Goal: Information Seeking & Learning: Learn about a topic

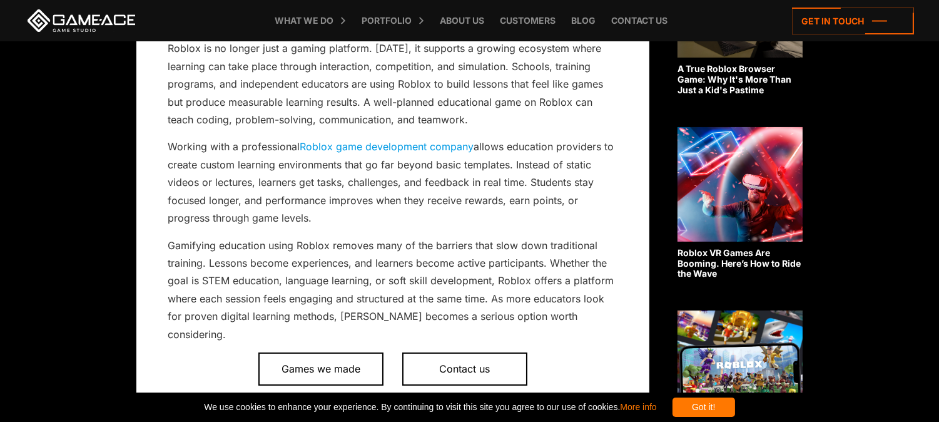
scroll to position [483, 0]
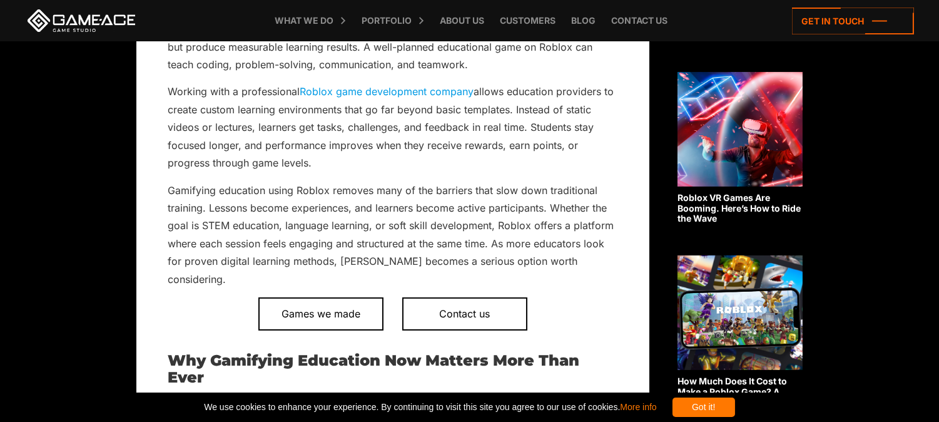
drag, startPoint x: 835, startPoint y: 0, endPoint x: 691, endPoint y: 48, distance: 151.7
click at [682, 54] on div "Related posts A True Roblox Browser Game: Why It's More Than Just a Kid's Pasti…" at bounding box center [739, 332] width 125 height 947
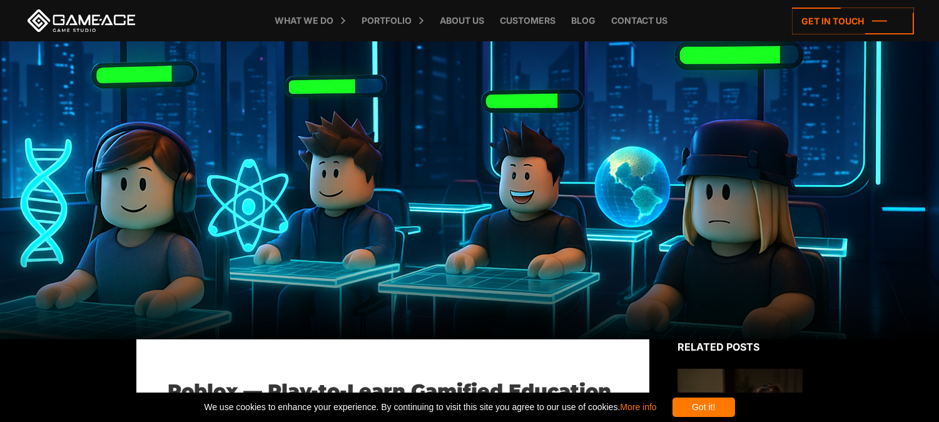
scroll to position [0, 0]
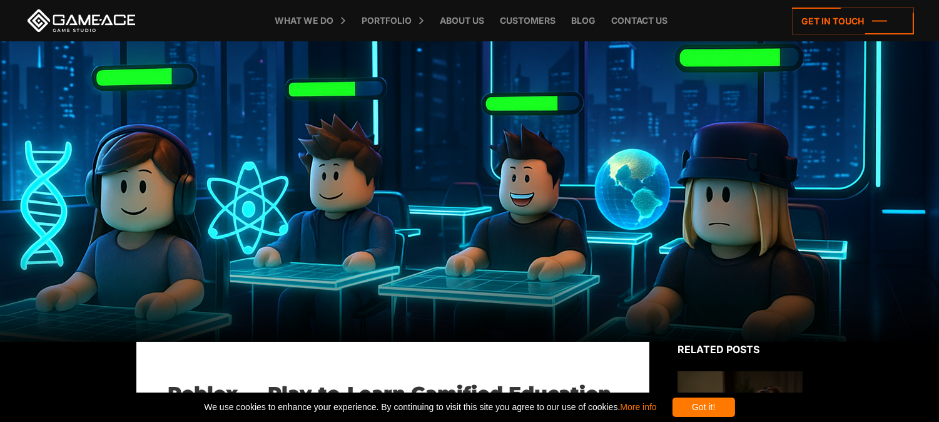
click at [66, 22] on link at bounding box center [81, 20] width 113 height 23
click at [735, 414] on div "Got it!" at bounding box center [703, 406] width 63 height 19
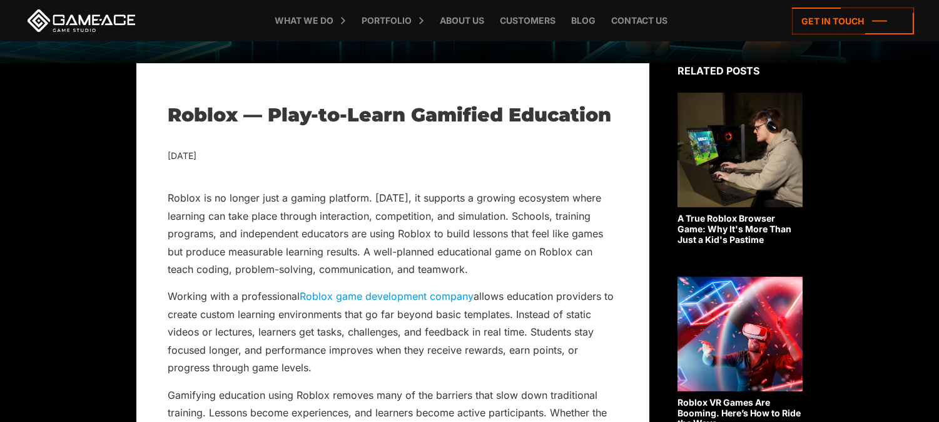
scroll to position [278, 0]
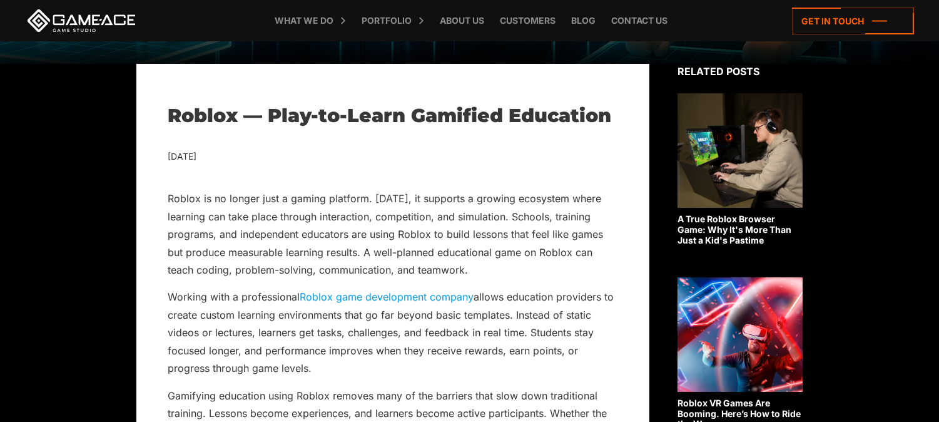
click at [169, 201] on p "Roblox is no longer just a gaming platform. Today, it supports a growing ecosys…" at bounding box center [393, 234] width 450 height 89
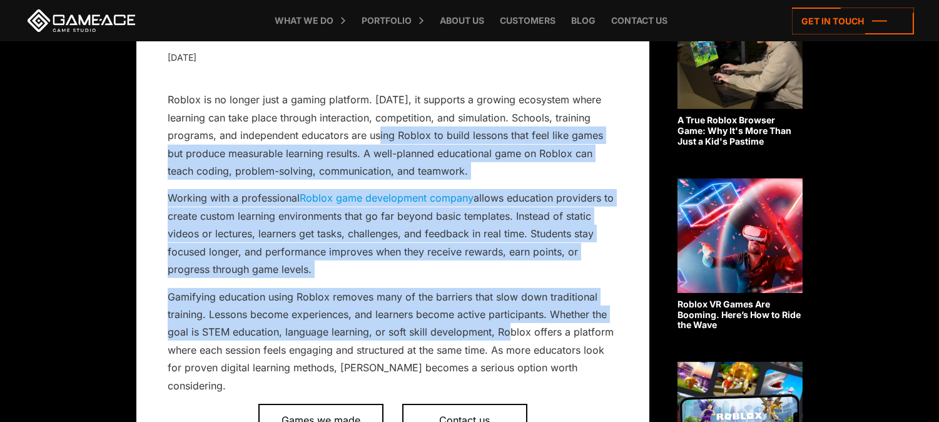
scroll to position [417, 0]
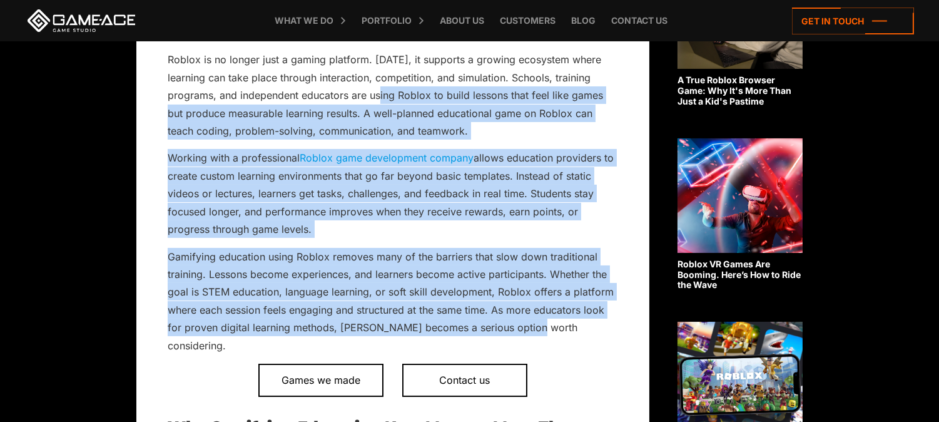
drag, startPoint x: 324, startPoint y: 243, endPoint x: 434, endPoint y: 325, distance: 137.6
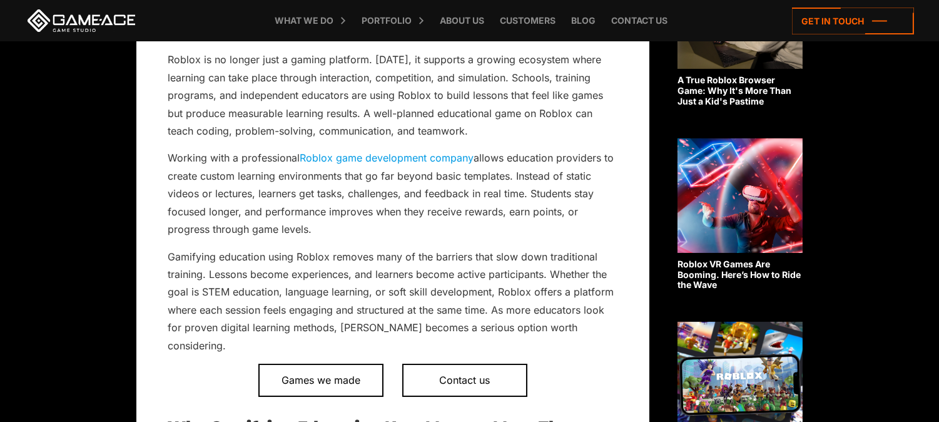
drag, startPoint x: 522, startPoint y: 345, endPoint x: 507, endPoint y: 335, distance: 18.2
click at [507, 335] on p "Gamifying education using Roblox removes many of the barriers that slow down tr…" at bounding box center [393, 301] width 450 height 107
click at [505, 335] on p "Gamifying education using Roblox removes many of the barriers that slow down tr…" at bounding box center [393, 301] width 450 height 107
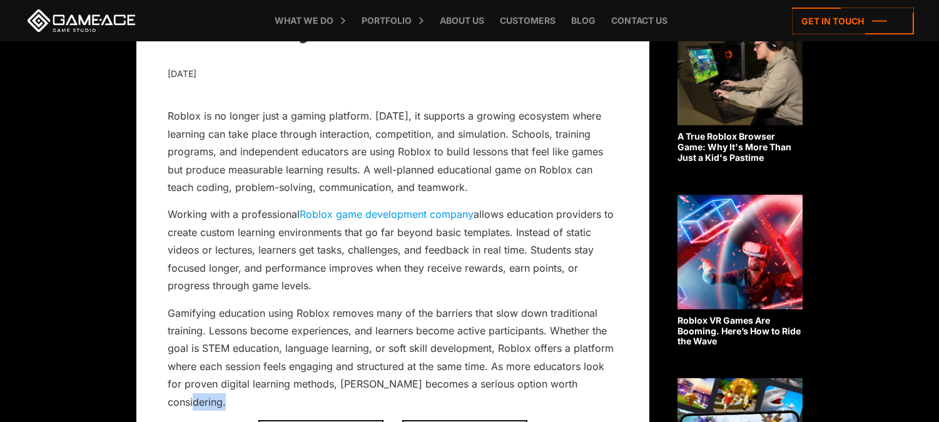
scroll to position [278, 0]
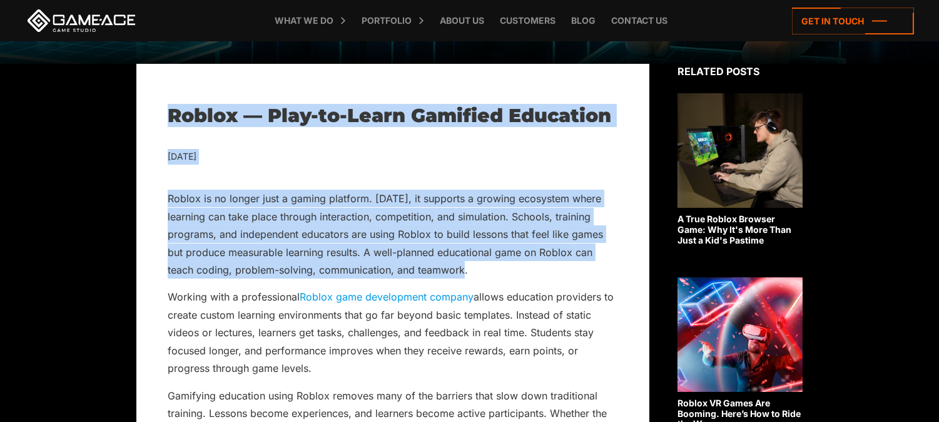
drag, startPoint x: 234, startPoint y: 133, endPoint x: 620, endPoint y: 274, distance: 411.6
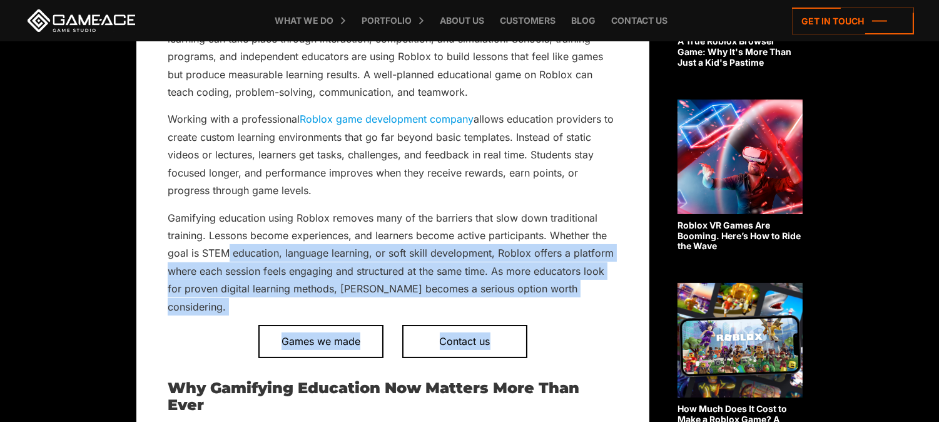
scroll to position [486, 0]
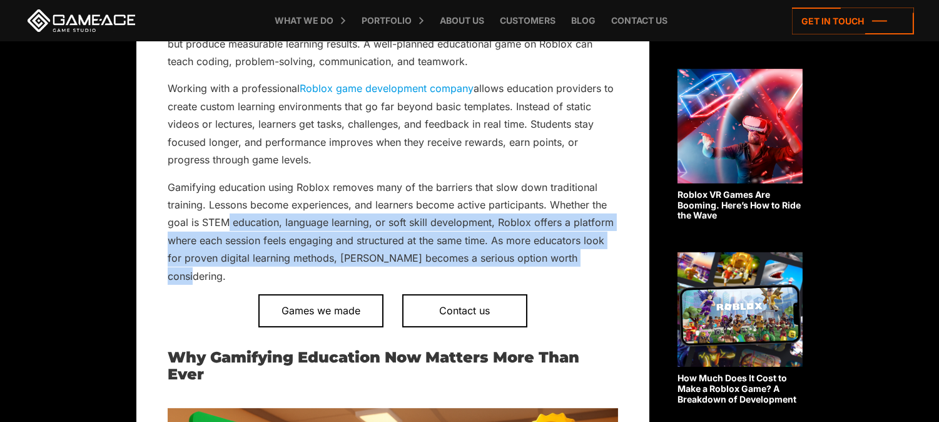
drag, startPoint x: 620, startPoint y: 274, endPoint x: 539, endPoint y: 263, distance: 82.1
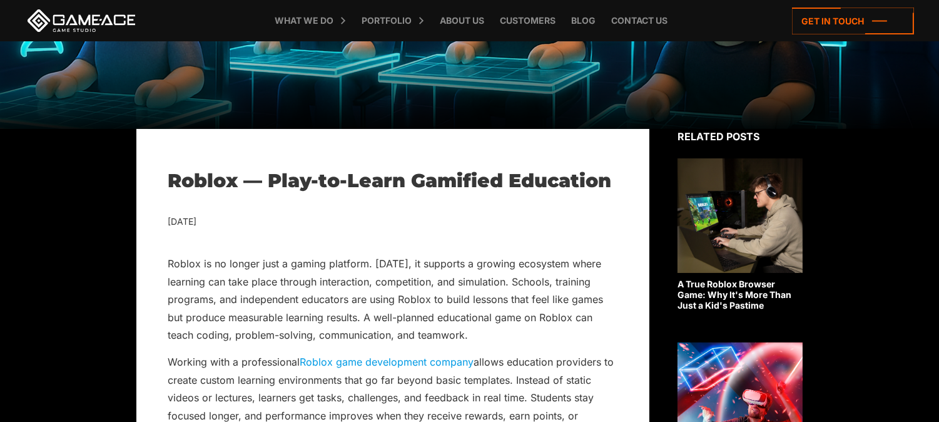
scroll to position [208, 0]
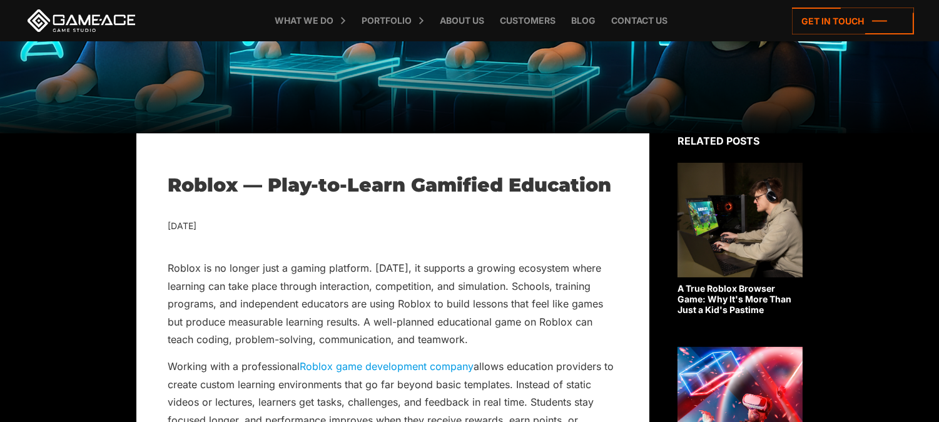
click at [192, 266] on p "Roblox is no longer just a gaming platform. Today, it supports a growing ecosys…" at bounding box center [393, 303] width 450 height 89
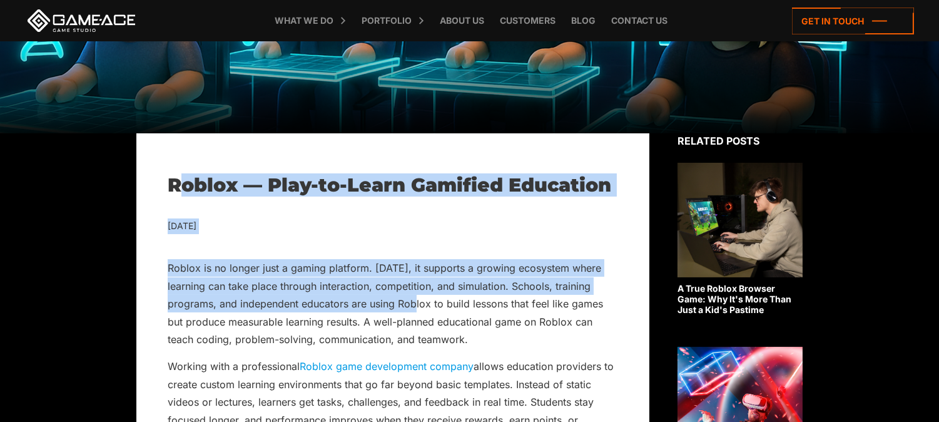
drag, startPoint x: 192, startPoint y: 195, endPoint x: 340, endPoint y: 310, distance: 187.2
drag, startPoint x: 363, startPoint y: 236, endPoint x: 328, endPoint y: 215, distance: 40.4
click at [200, 190] on h1 "Roblox — Play-to-Learn Gamified Education" at bounding box center [393, 185] width 450 height 23
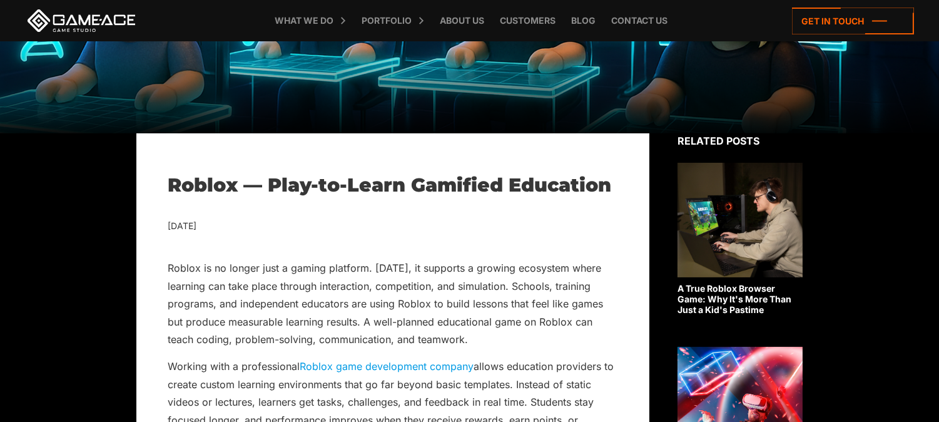
click at [370, 188] on h1 "Roblox — Play-to-Learn Gamified Education" at bounding box center [393, 185] width 450 height 23
click at [235, 186] on h1 "Roblox — Play-to-Learn Gamified Education" at bounding box center [393, 185] width 450 height 23
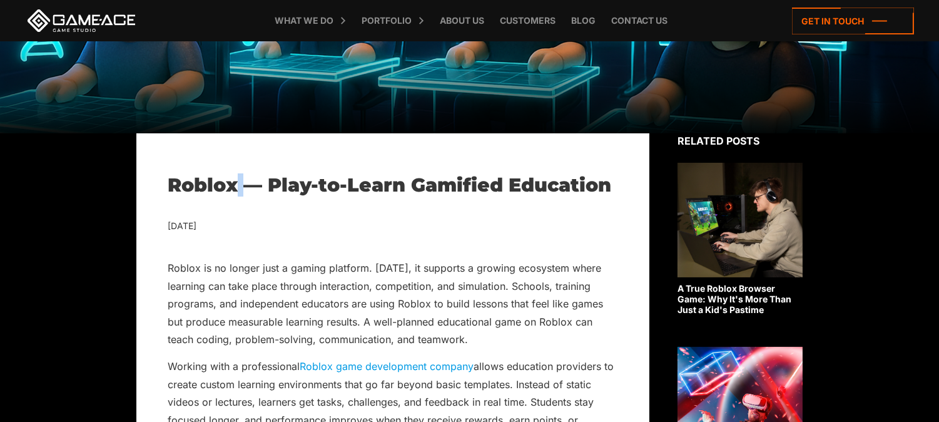
click at [235, 186] on h1 "Roblox — Play-to-Learn Gamified Education" at bounding box center [393, 185] width 450 height 23
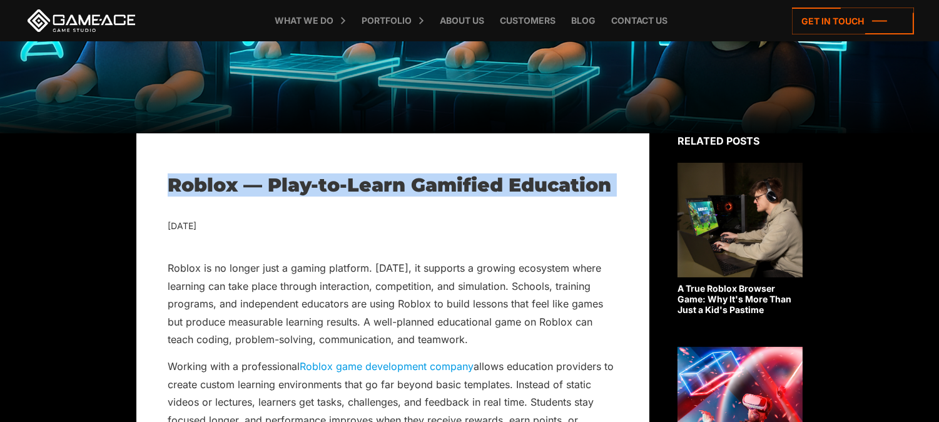
click at [235, 186] on h1 "Roblox — Play-to-Learn Gamified Education" at bounding box center [393, 185] width 450 height 23
copy div "Roblox — Play-to-Learn Gamified Education"
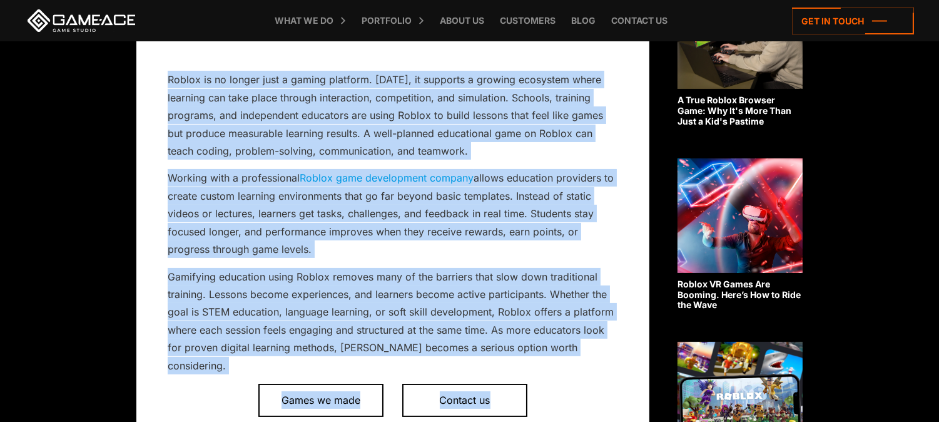
scroll to position [555, 0]
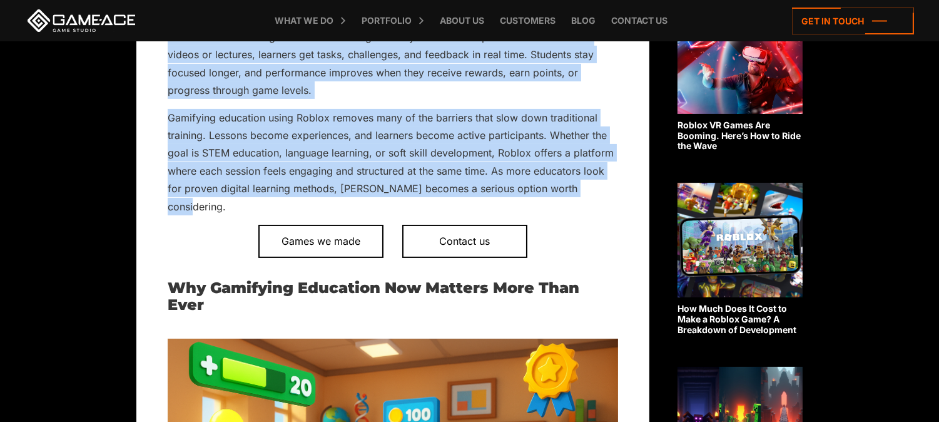
drag, startPoint x: 169, startPoint y: 266, endPoint x: 510, endPoint y: 190, distance: 350.1
copy div "Roblox is no longer just a gaming platform. Today, it supports a growing ecosys…"
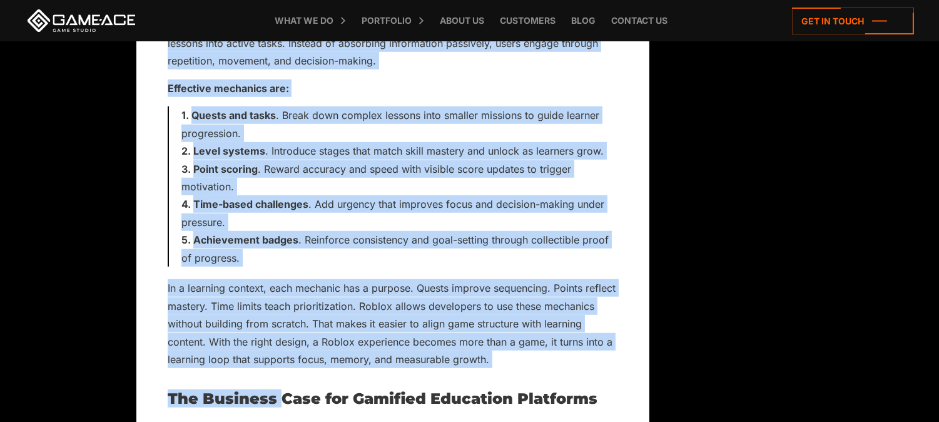
scroll to position [1876, 0]
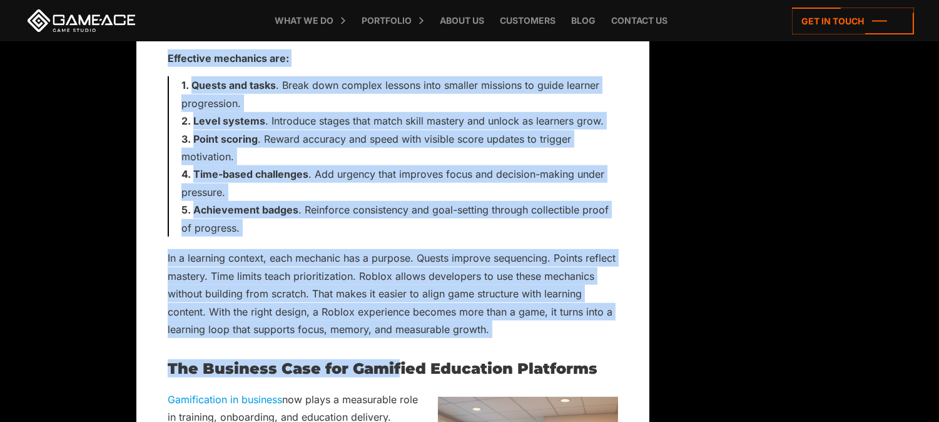
drag, startPoint x: 167, startPoint y: 133, endPoint x: 397, endPoint y: 285, distance: 275.5
copy div "Why Gamifying Education Now Matters More Than Ever Learning tools must keep up …"
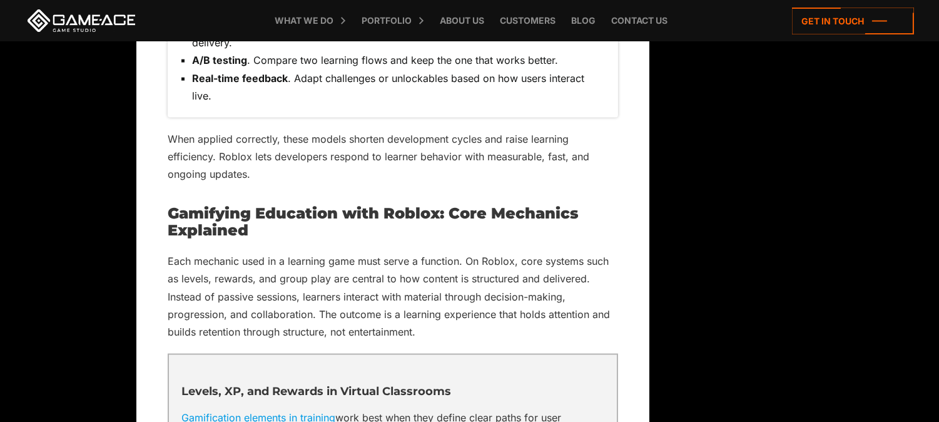
scroll to position [3197, 0]
